Goal: Task Accomplishment & Management: Complete application form

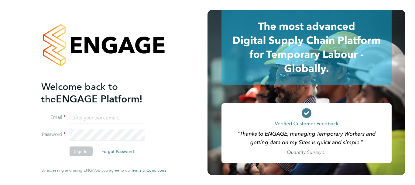
type input "[PERSON_NAME][EMAIL_ADDRESS][PERSON_NAME][DOMAIN_NAME]"
click at [81, 154] on button "Sign In" at bounding box center [80, 151] width 23 height 10
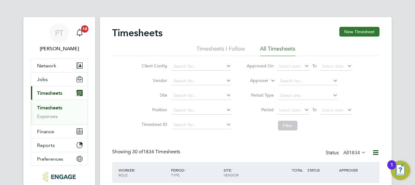
click at [362, 30] on button "New Timesheet" at bounding box center [360, 32] width 40 height 10
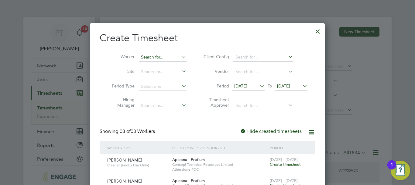
scroll to position [247, 235]
click at [166, 56] on input at bounding box center [163, 57] width 48 height 9
click at [169, 56] on input at bounding box center [163, 57] width 48 height 9
click at [157, 65] on li "[PERSON_NAME]" at bounding box center [163, 65] width 48 height 8
type input "[PERSON_NAME]"
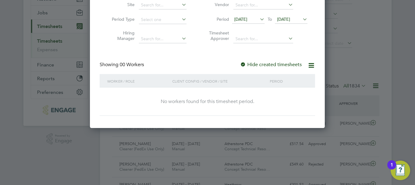
scroll to position [61, 0]
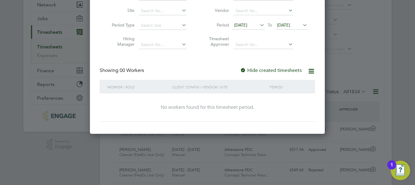
click at [302, 24] on icon at bounding box center [302, 25] width 0 height 9
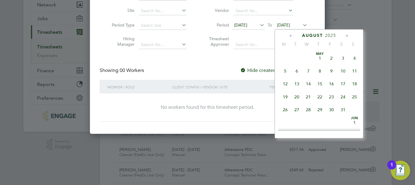
scroll to position [237, 0]
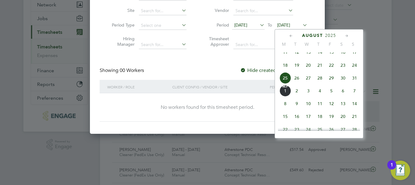
click at [330, 84] on span "29" at bounding box center [332, 78] width 12 height 12
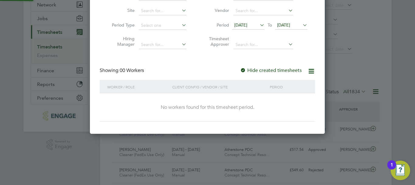
scroll to position [3, 3]
click at [259, 25] on icon at bounding box center [259, 25] width 0 height 9
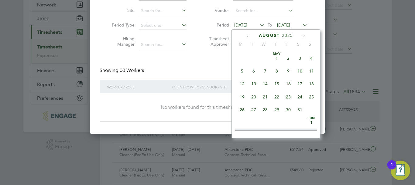
scroll to position [224, 0]
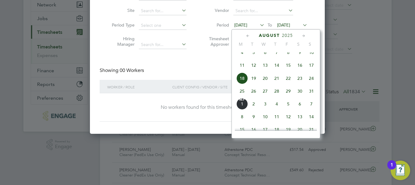
click at [180, 58] on div "Create Timesheet Worker Maeb Messaoud Site Period Type Hiring Manager Client Co…" at bounding box center [208, 46] width 216 height 150
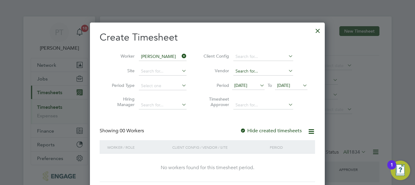
scroll to position [0, 0]
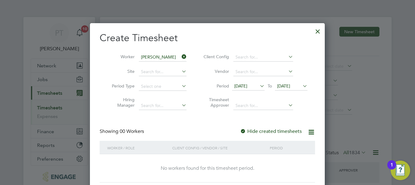
click at [316, 28] on div at bounding box center [317, 29] width 11 height 11
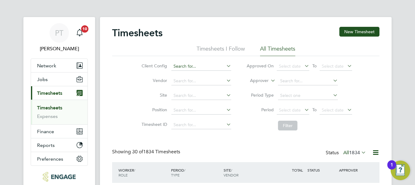
click at [346, 64] on icon at bounding box center [346, 65] width 0 height 9
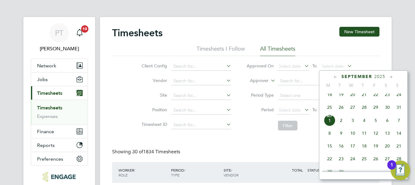
scroll to position [3, 3]
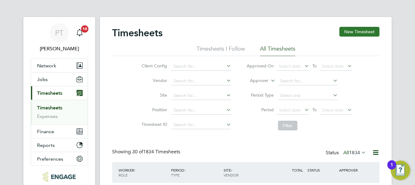
click at [359, 33] on button "New Timesheet" at bounding box center [360, 32] width 40 height 10
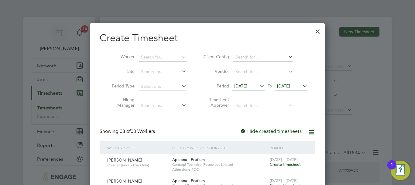
scroll to position [247, 235]
click at [166, 56] on input at bounding box center [163, 57] width 48 height 9
click at [181, 55] on icon at bounding box center [181, 56] width 0 height 9
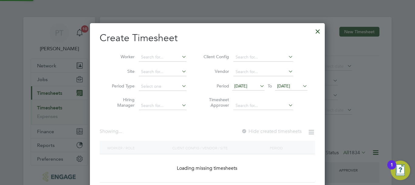
scroll to position [3, 3]
click at [181, 58] on icon at bounding box center [181, 56] width 0 height 9
click at [144, 59] on input at bounding box center [163, 57] width 48 height 9
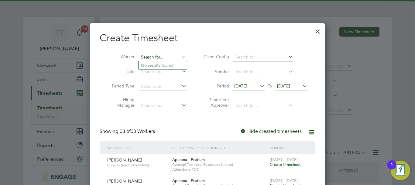
scroll to position [247, 235]
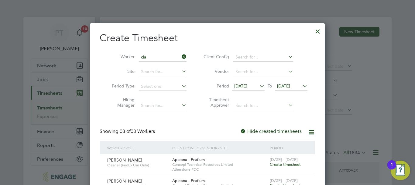
click at [163, 90] on li "Cla ire [PERSON_NAME]" at bounding box center [167, 90] width 57 height 8
type input "[PERSON_NAME]"
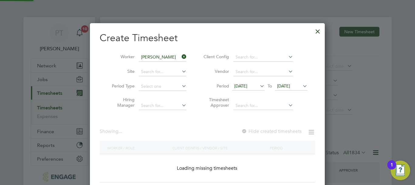
click at [302, 87] on icon at bounding box center [302, 85] width 0 height 9
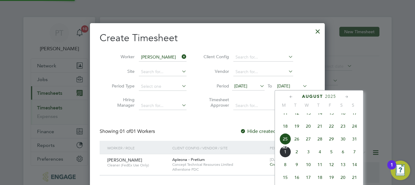
scroll to position [164, 235]
click at [329, 144] on span "29" at bounding box center [332, 139] width 12 height 12
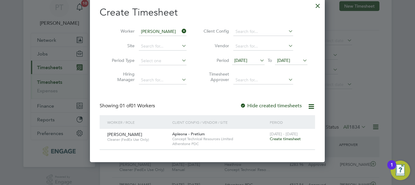
scroll to position [61, 0]
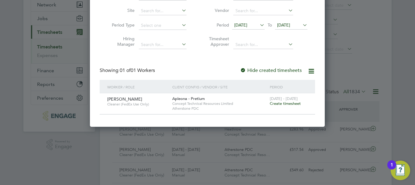
click at [283, 103] on span "Create timesheet" at bounding box center [285, 103] width 31 height 5
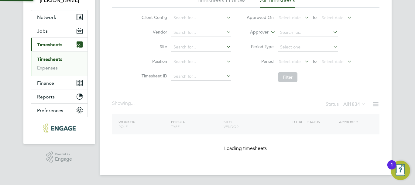
scroll to position [0, 0]
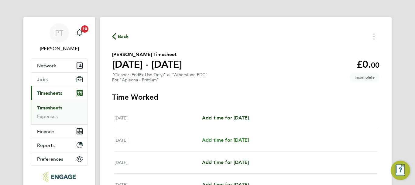
scroll to position [61, 0]
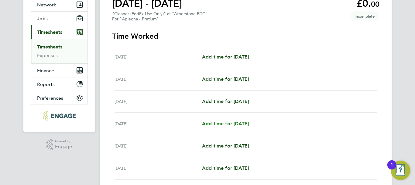
click at [243, 122] on span "Add time for [DATE]" at bounding box center [225, 123] width 47 height 6
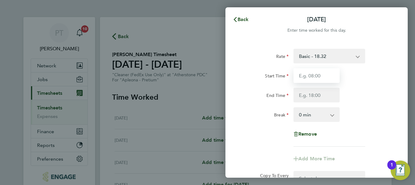
click at [319, 74] on input "Start Time" at bounding box center [317, 75] width 46 height 15
type input "09:00"
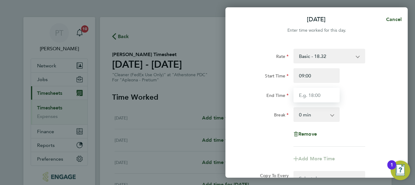
click at [309, 97] on input "End Time" at bounding box center [317, 95] width 46 height 15
type input "13:30"
click at [315, 96] on input "13:30" at bounding box center [317, 95] width 46 height 15
click at [401, 86] on div "Rate Basic - 18.32 Start Time 09:00 End Time 13:30 Break 0 min 15 min 30 min 45…" at bounding box center [317, 130] width 182 height 178
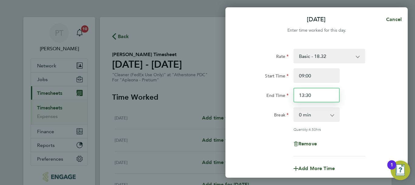
click at [317, 95] on input "13:30" at bounding box center [317, 95] width 46 height 15
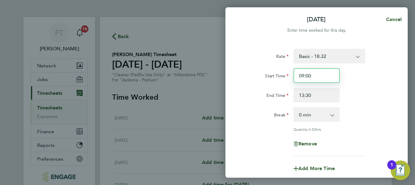
click at [305, 74] on input "09:00" at bounding box center [317, 75] width 46 height 15
drag, startPoint x: 320, startPoint y: 74, endPoint x: 263, endPoint y: 78, distance: 57.0
click at [263, 78] on div "Start Time 09:00" at bounding box center [316, 75] width 153 height 15
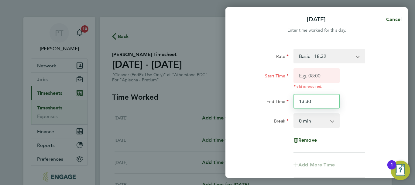
click at [315, 90] on div "Start Time Field is required. End Time 13:30" at bounding box center [316, 88] width 153 height 40
drag, startPoint x: 319, startPoint y: 98, endPoint x: 215, endPoint y: 108, distance: 103.8
click at [216, 107] on div "[DATE] Cancel Enter time worked for this day. Rate Basic - 18.32 Start Time Fie…" at bounding box center [207, 92] width 415 height 185
click at [365, 95] on div "End Time" at bounding box center [316, 101] width 153 height 15
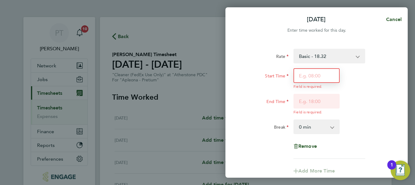
click at [308, 75] on input "Start Time" at bounding box center [317, 75] width 46 height 15
type input "06:00"
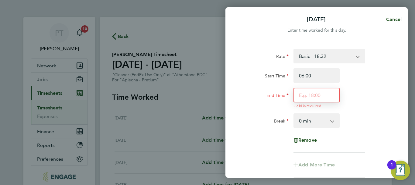
click at [310, 101] on input "End Time" at bounding box center [317, 95] width 46 height 15
type input "13:00"
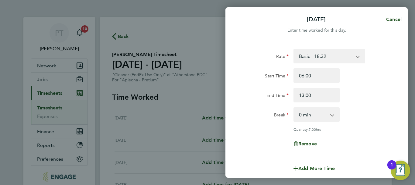
click at [367, 97] on div "End Time 13:00" at bounding box center [316, 95] width 153 height 15
click at [308, 75] on input "06:00" at bounding box center [317, 75] width 46 height 15
click at [304, 75] on input "06:00" at bounding box center [317, 75] width 46 height 15
type input "07:00"
click at [376, 99] on div "End Time 13:00" at bounding box center [316, 95] width 153 height 15
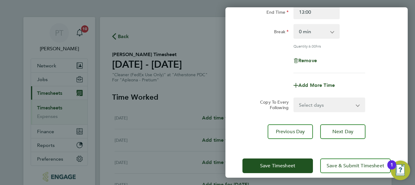
scroll to position [90, 0]
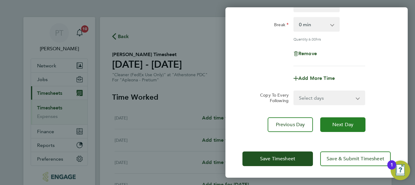
drag, startPoint x: 339, startPoint y: 124, endPoint x: 340, endPoint y: 128, distance: 4.1
click at [340, 128] on button "Next Day" at bounding box center [342, 124] width 45 height 15
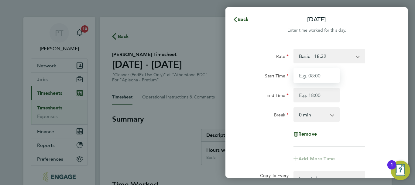
click at [318, 76] on input "Start Time" at bounding box center [317, 75] width 46 height 15
type input "07:00"
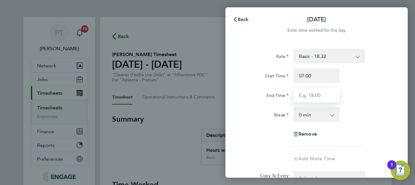
click at [309, 94] on input "End Time" at bounding box center [317, 95] width 46 height 15
type input "13:00"
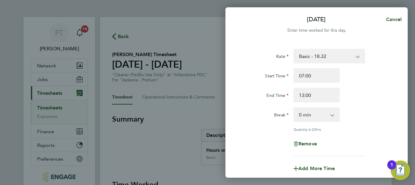
click at [376, 86] on div "Start Time 07:00 End Time 13:00" at bounding box center [316, 85] width 153 height 34
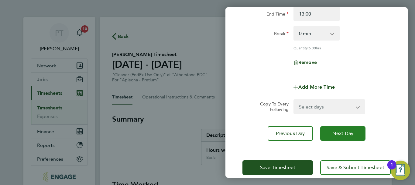
scroll to position [90, 0]
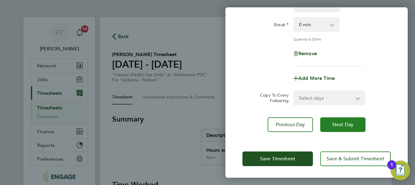
click at [347, 123] on span "Next Day" at bounding box center [343, 124] width 21 height 6
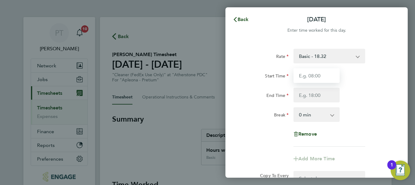
click at [308, 74] on input "Start Time" at bounding box center [317, 75] width 46 height 15
type input "07:00"
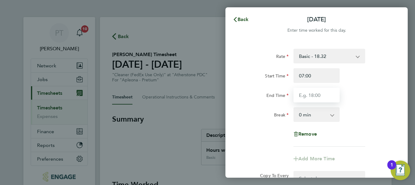
click at [314, 98] on input "End Time" at bounding box center [317, 95] width 46 height 15
type input "13:00"
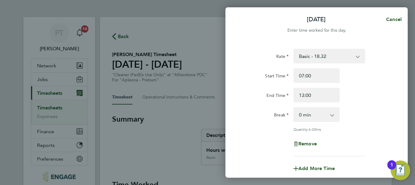
click at [391, 88] on div "End Time 13:00" at bounding box center [316, 95] width 153 height 15
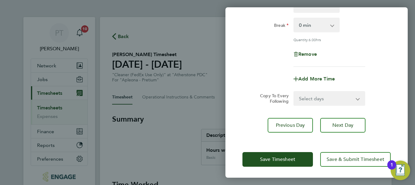
scroll to position [90, 0]
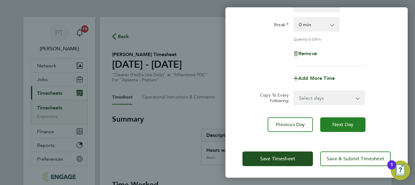
click at [343, 126] on span "Next Day" at bounding box center [343, 124] width 21 height 6
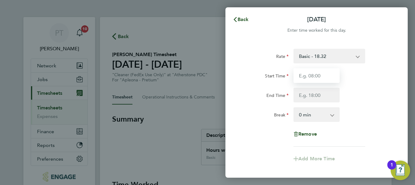
click at [305, 76] on input "Start Time" at bounding box center [317, 75] width 46 height 15
type input "07:00"
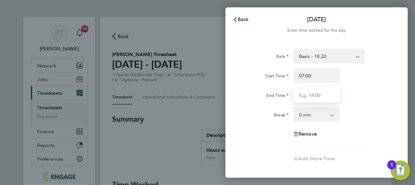
click at [303, 89] on input "End Time" at bounding box center [317, 95] width 46 height 15
type input "13:00"
click at [368, 76] on div "Start Time 07:00" at bounding box center [316, 75] width 153 height 15
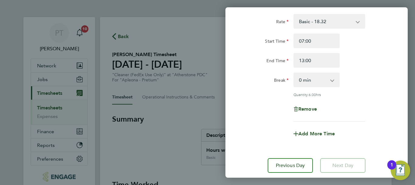
scroll to position [75, 0]
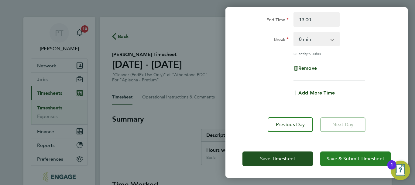
click at [343, 155] on span "Save & Submit Timesheet" at bounding box center [356, 158] width 58 height 6
